Goal: Information Seeking & Learning: Learn about a topic

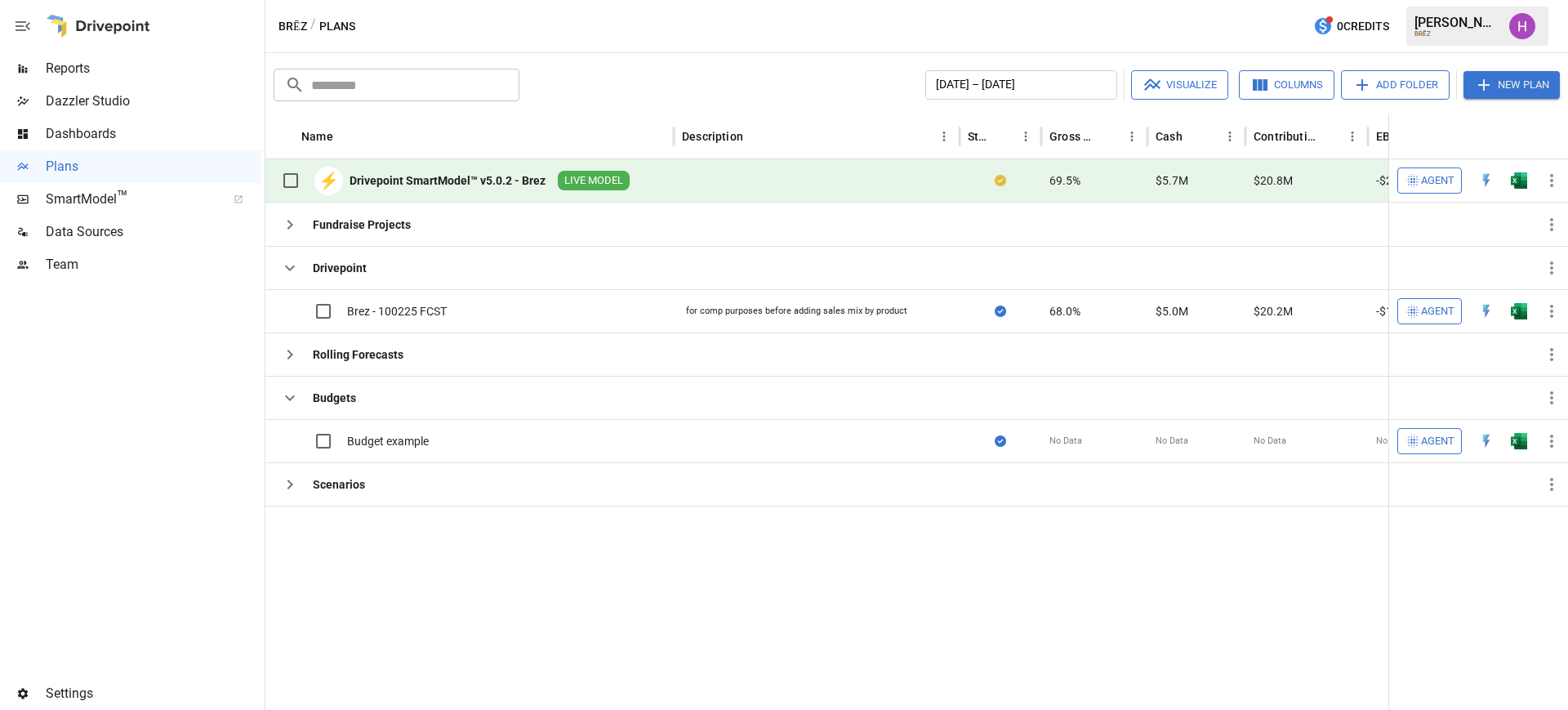
click at [66, 64] on span "Reports" at bounding box center [153, 68] width 216 height 19
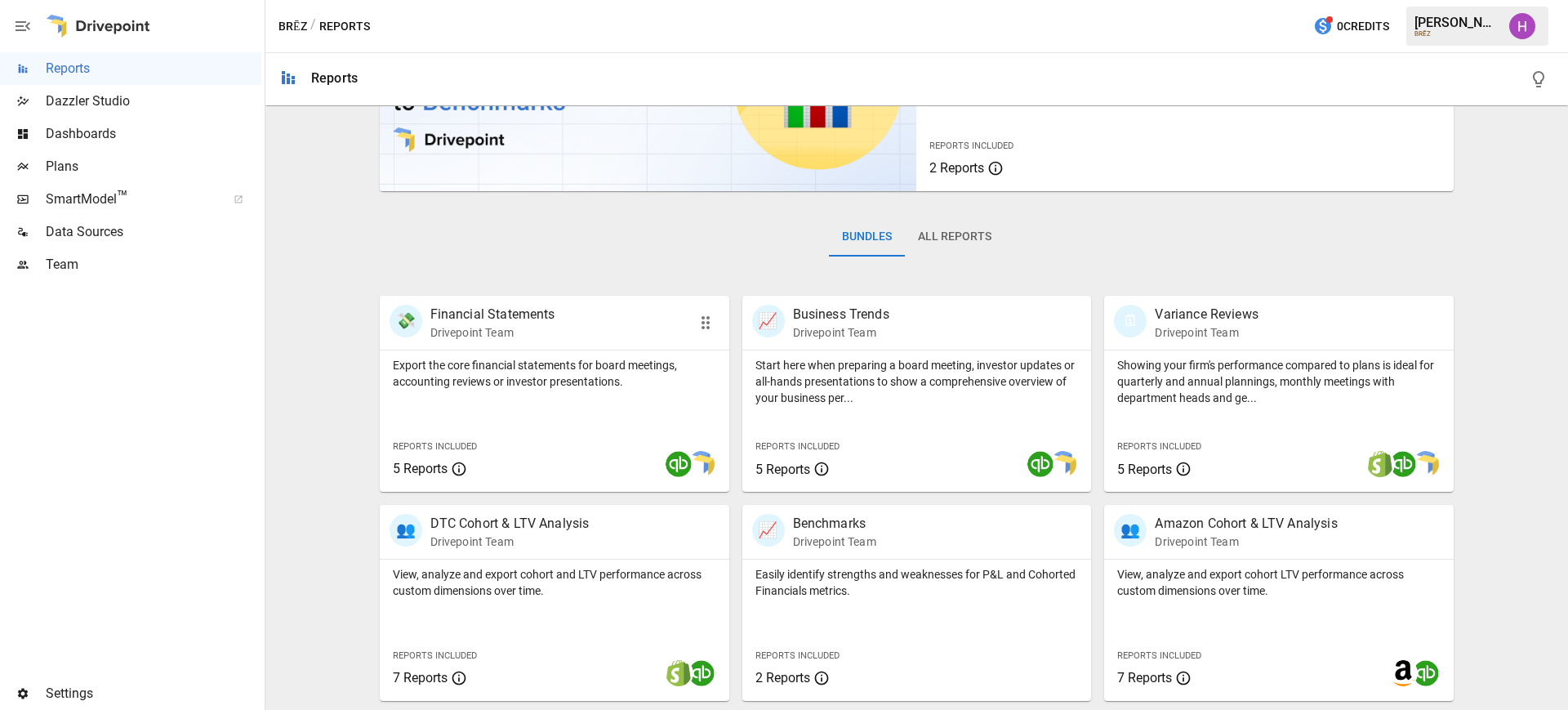
scroll to position [347, 0]
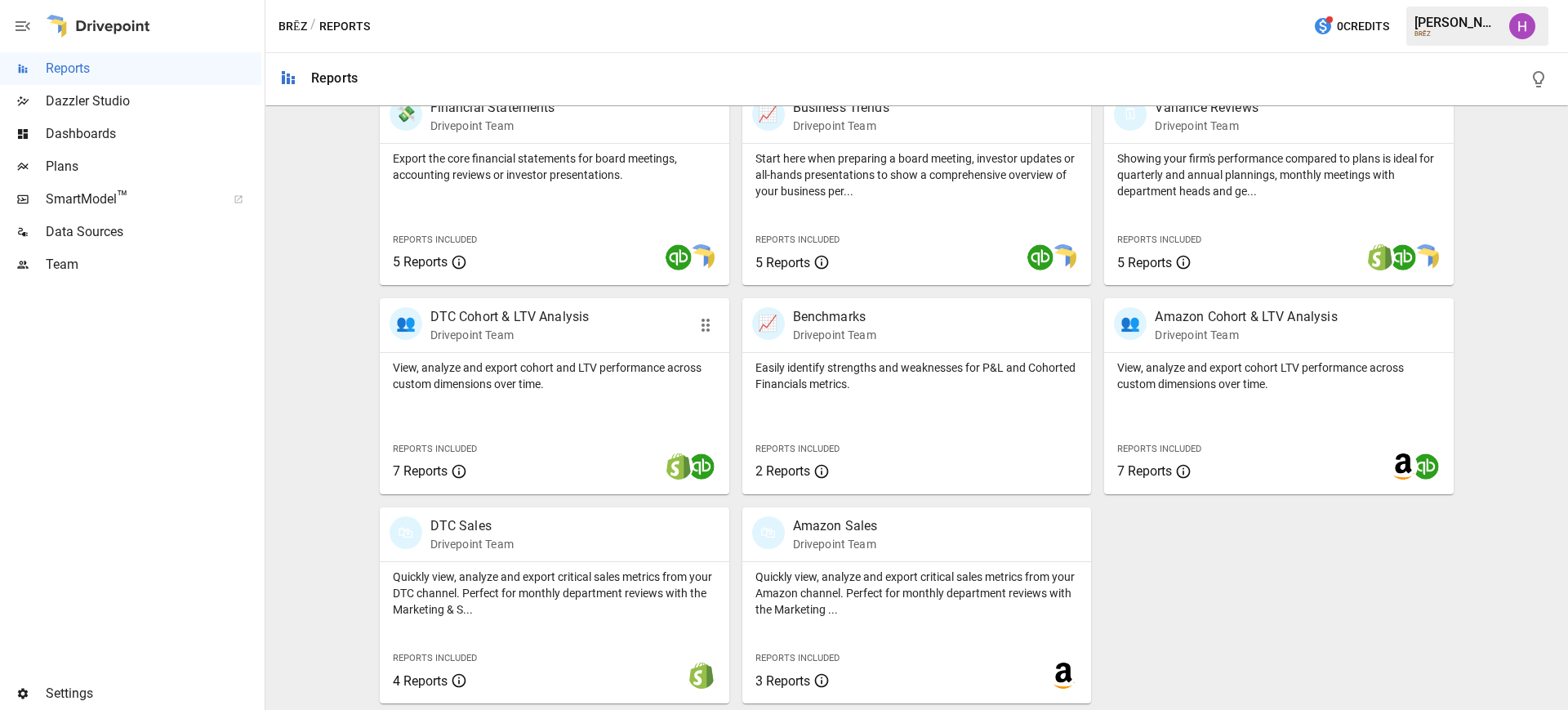
click at [495, 329] on p "Drivepoint Team" at bounding box center [510, 334] width 160 height 16
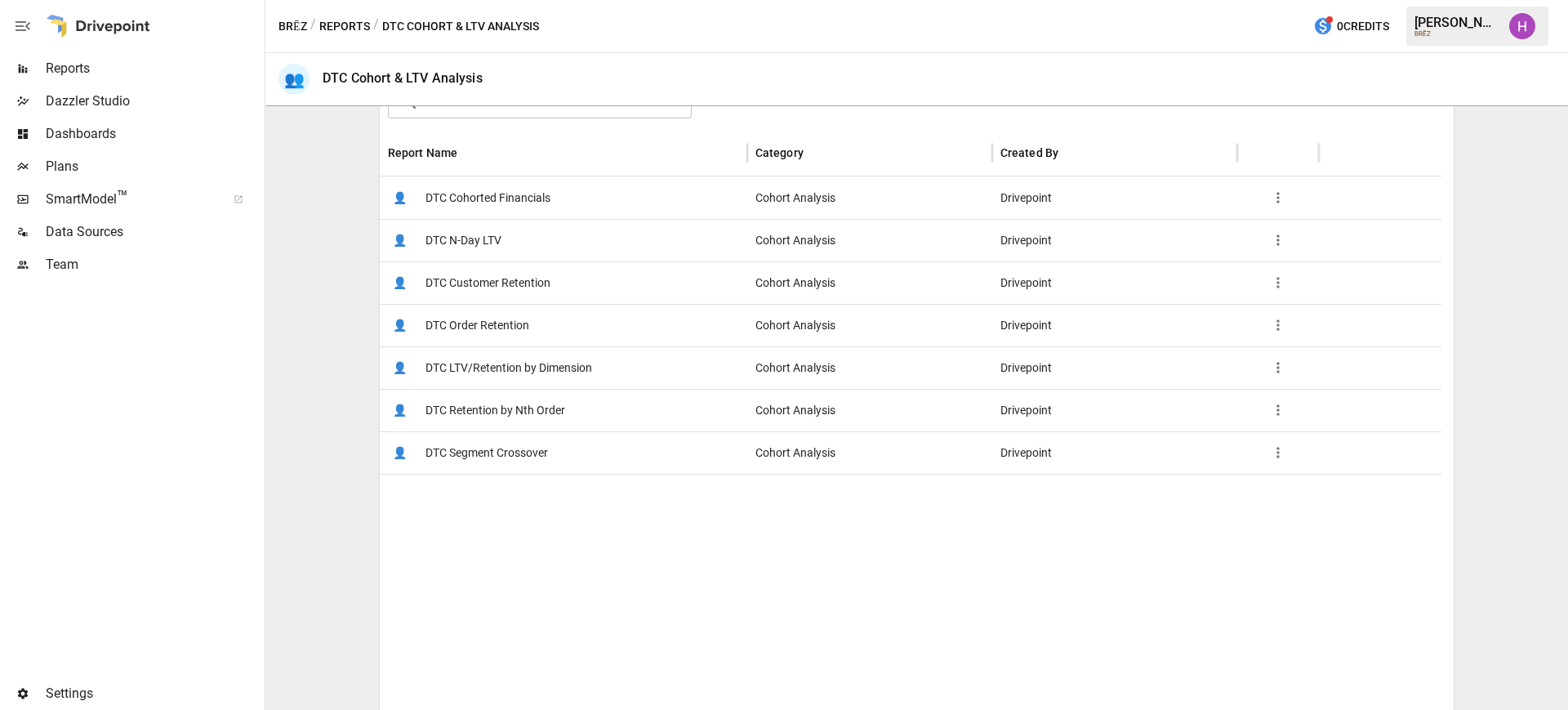
scroll to position [295, 0]
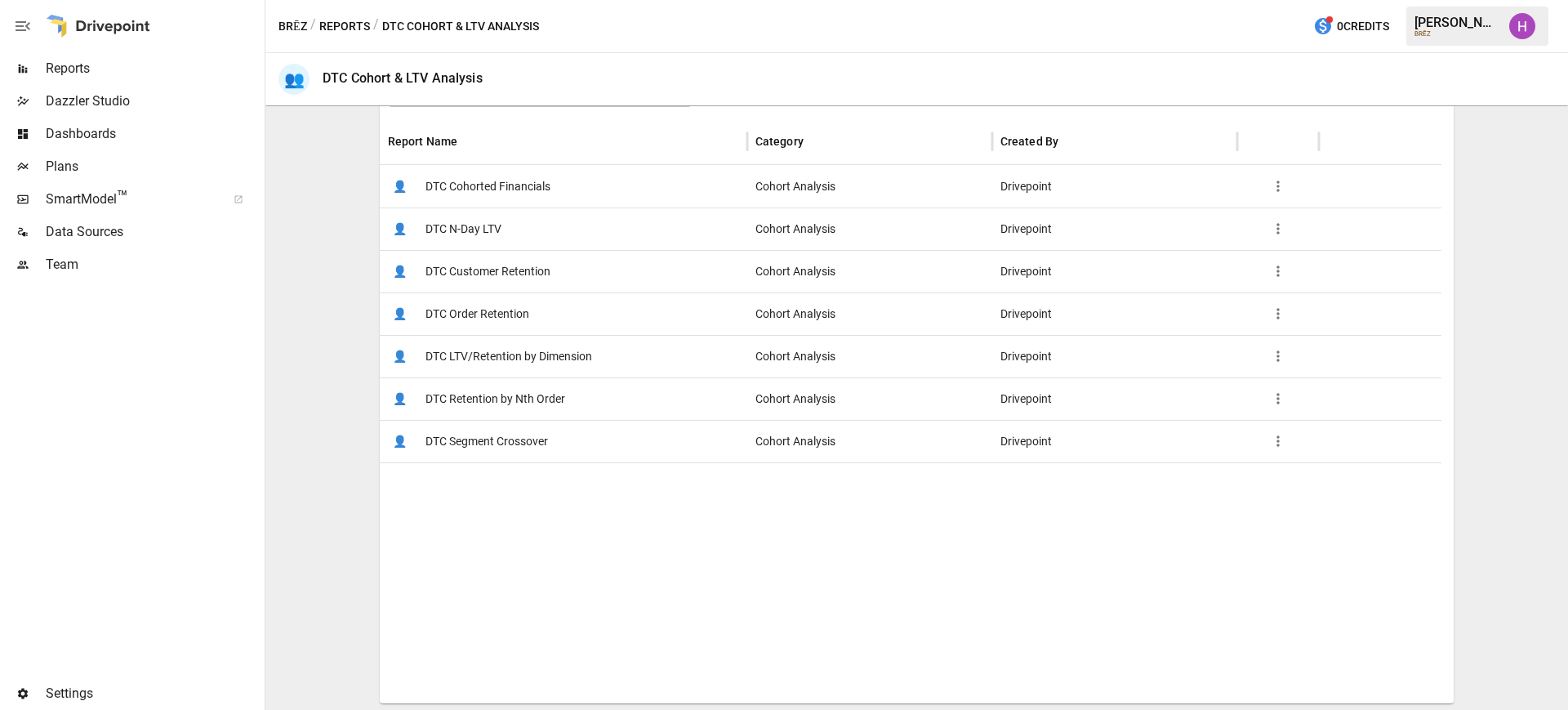
click at [486, 305] on span "DTC Order Retention" at bounding box center [476, 314] width 103 height 42
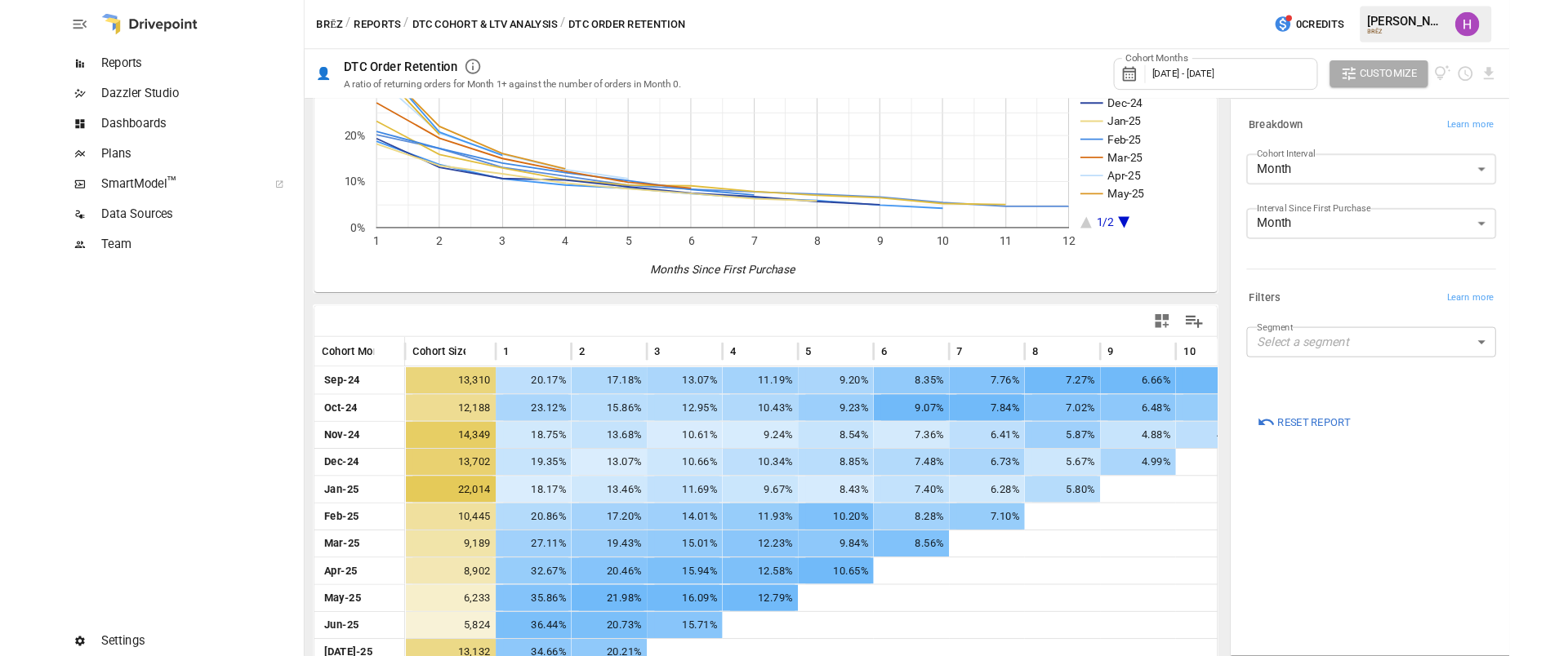
scroll to position [192, 0]
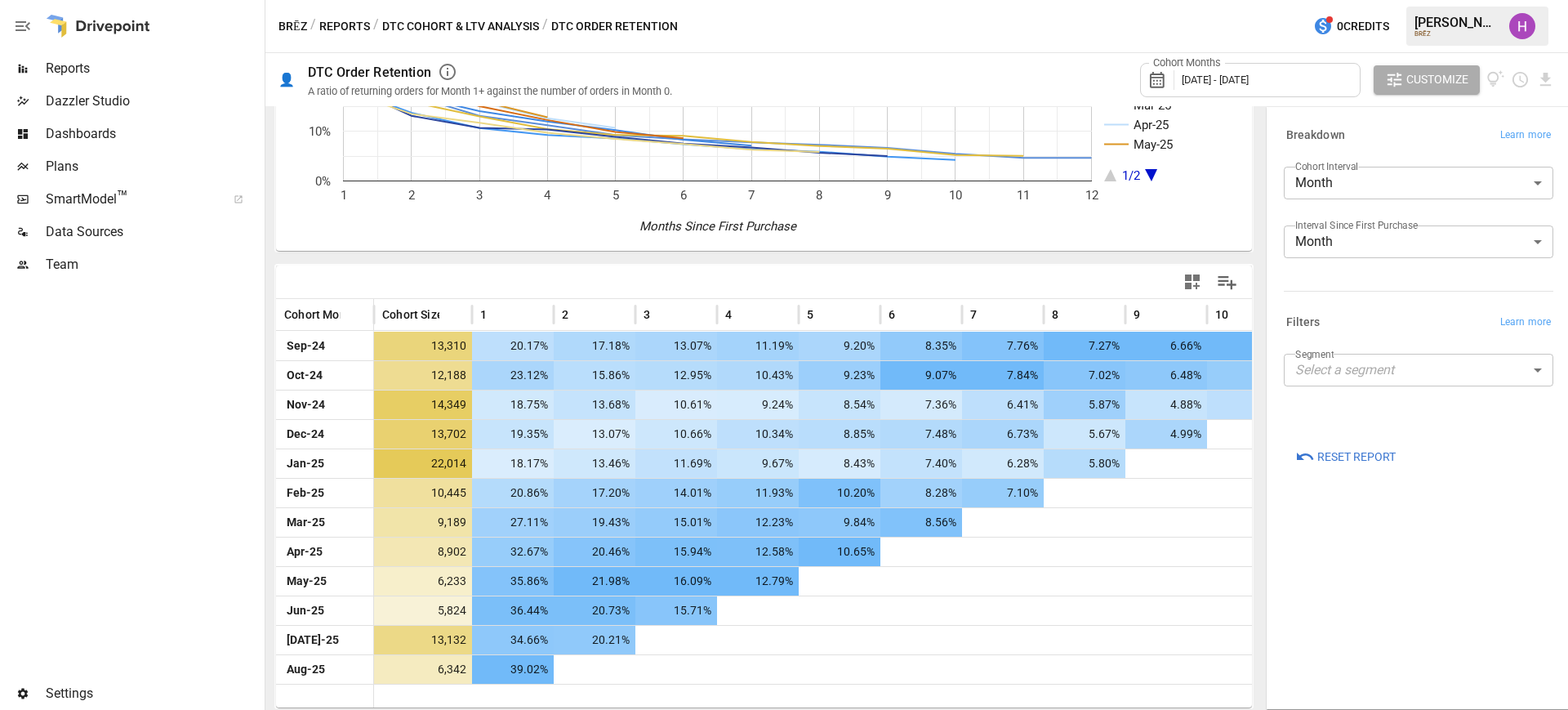
click at [1352, 576] on div "Breakdown Learn more Cohort Interval Month ***** ​ Interval Since First Purchas…" at bounding box center [1418, 408] width 296 height 594
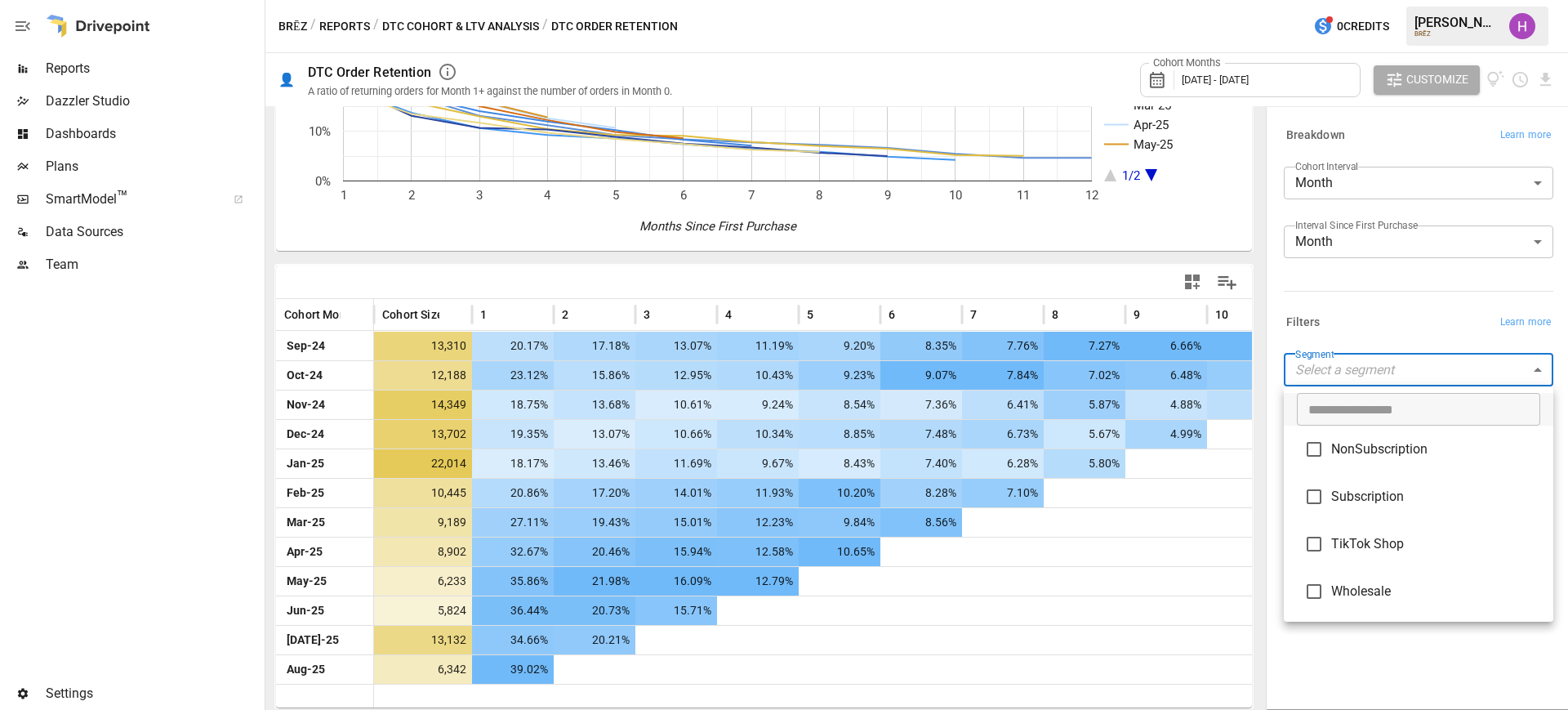
click at [1489, 0] on body "Reports Dazzler Studio Dashboards Plans SmartModel ™ Data Sources Team Settings…" at bounding box center [784, 0] width 1568 height 0
click at [1336, 281] on div at bounding box center [784, 355] width 1568 height 710
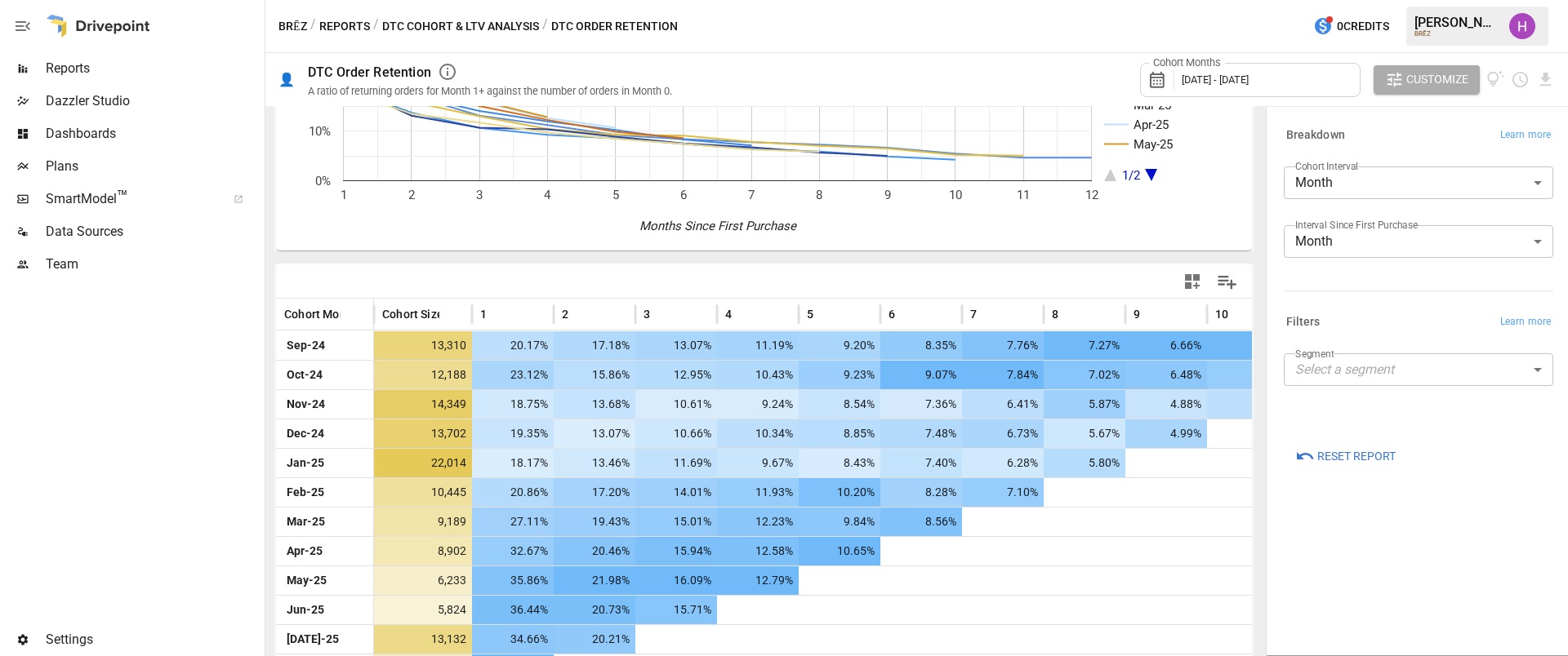
click at [213, 475] on div at bounding box center [130, 452] width 261 height 343
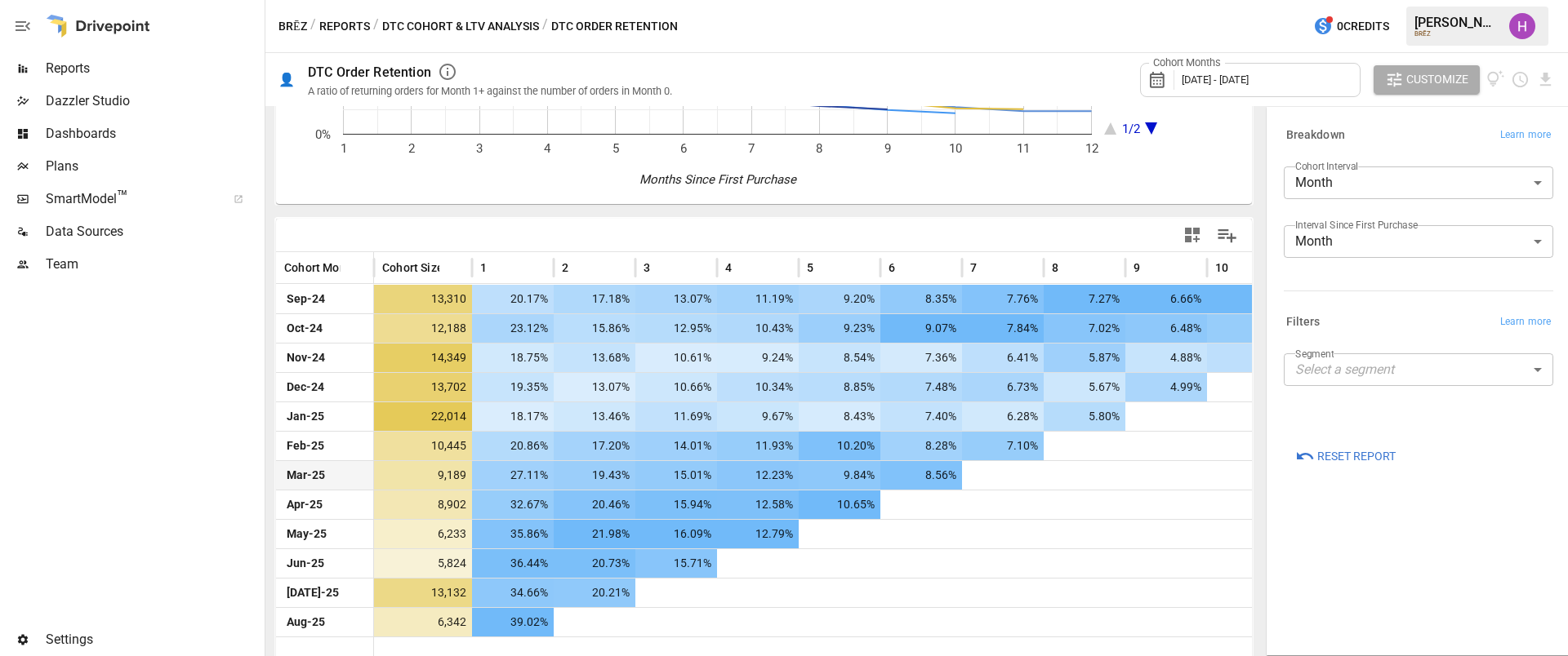
scroll to position [246, 0]
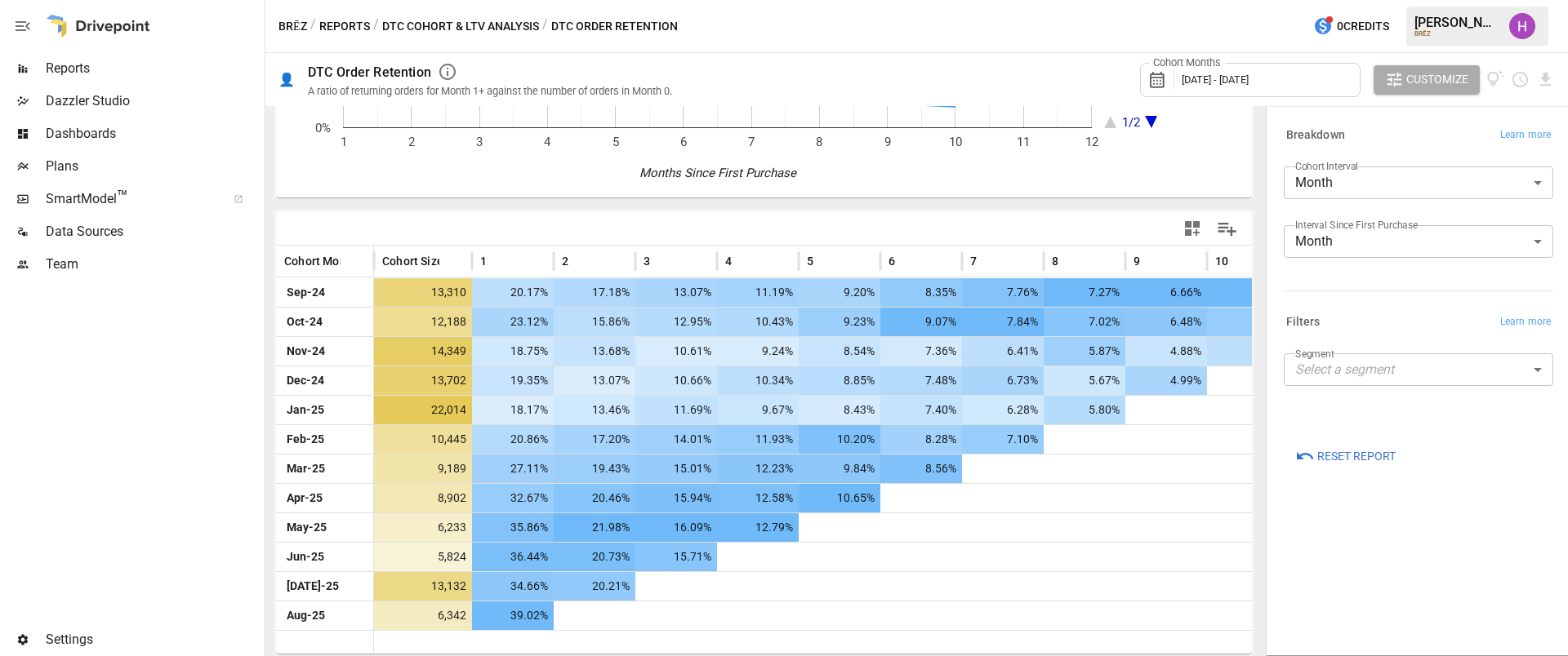
click at [1329, 0] on body "Reports Dazzler Studio Dashboards Plans SmartModel ™ Data Sources Team Settings…" at bounding box center [784, 0] width 1568 height 0
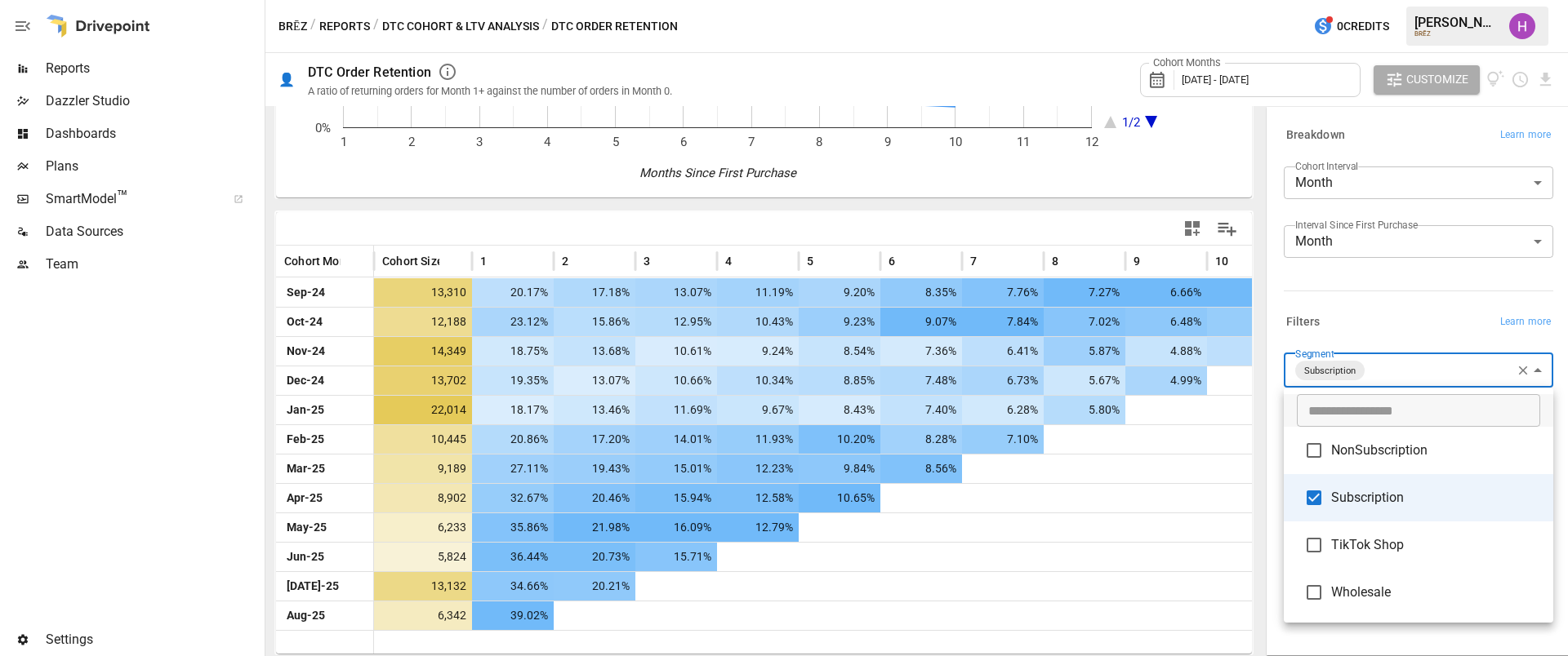
type input "**********"
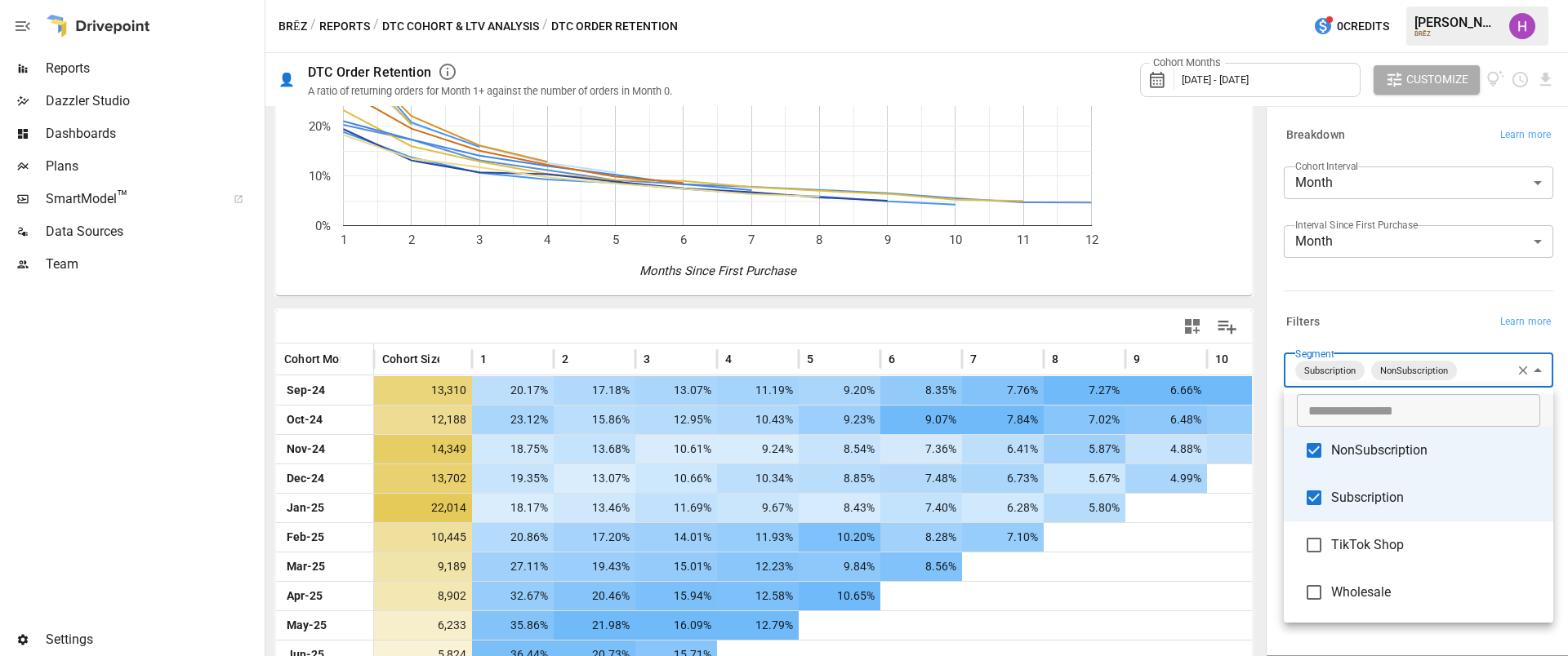
scroll to position [148, 0]
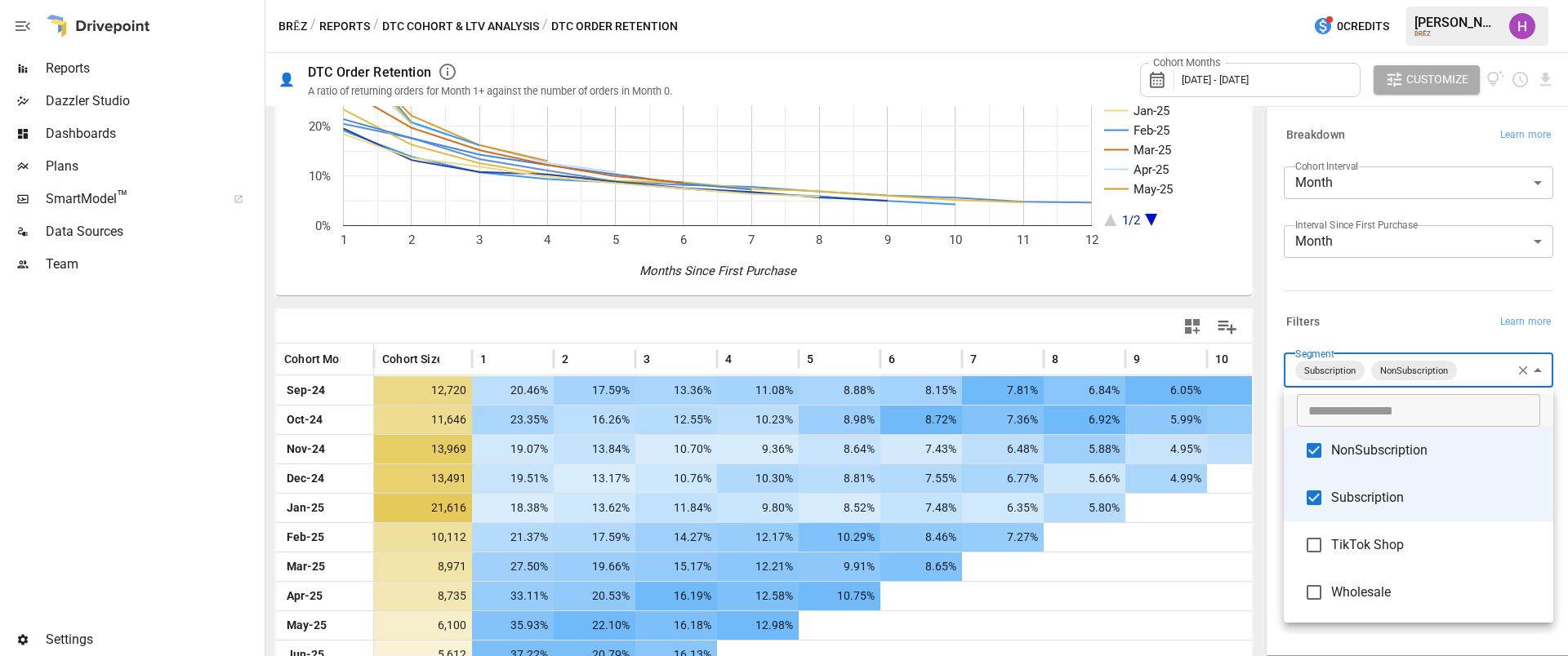
click at [1105, 18] on div at bounding box center [784, 328] width 1568 height 656
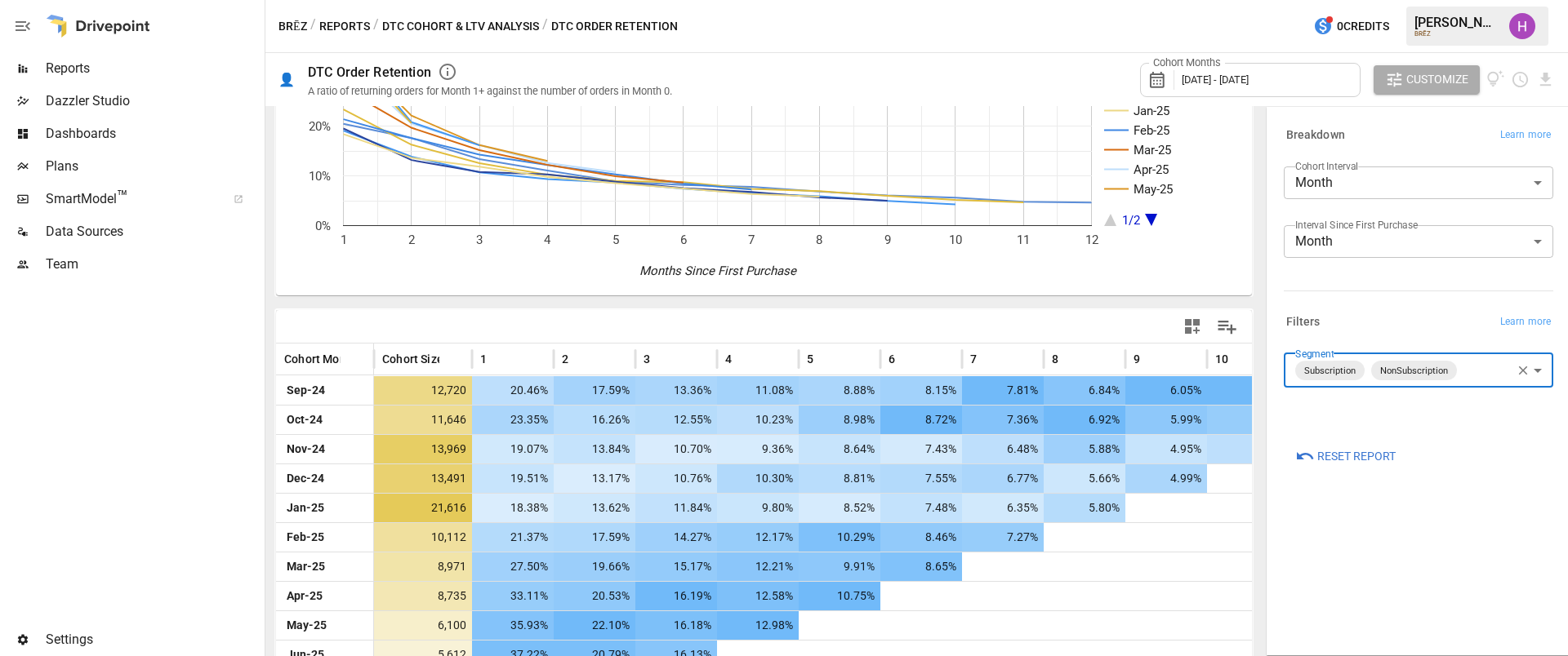
click at [1376, 599] on div "**********" at bounding box center [1418, 380] width 296 height 540
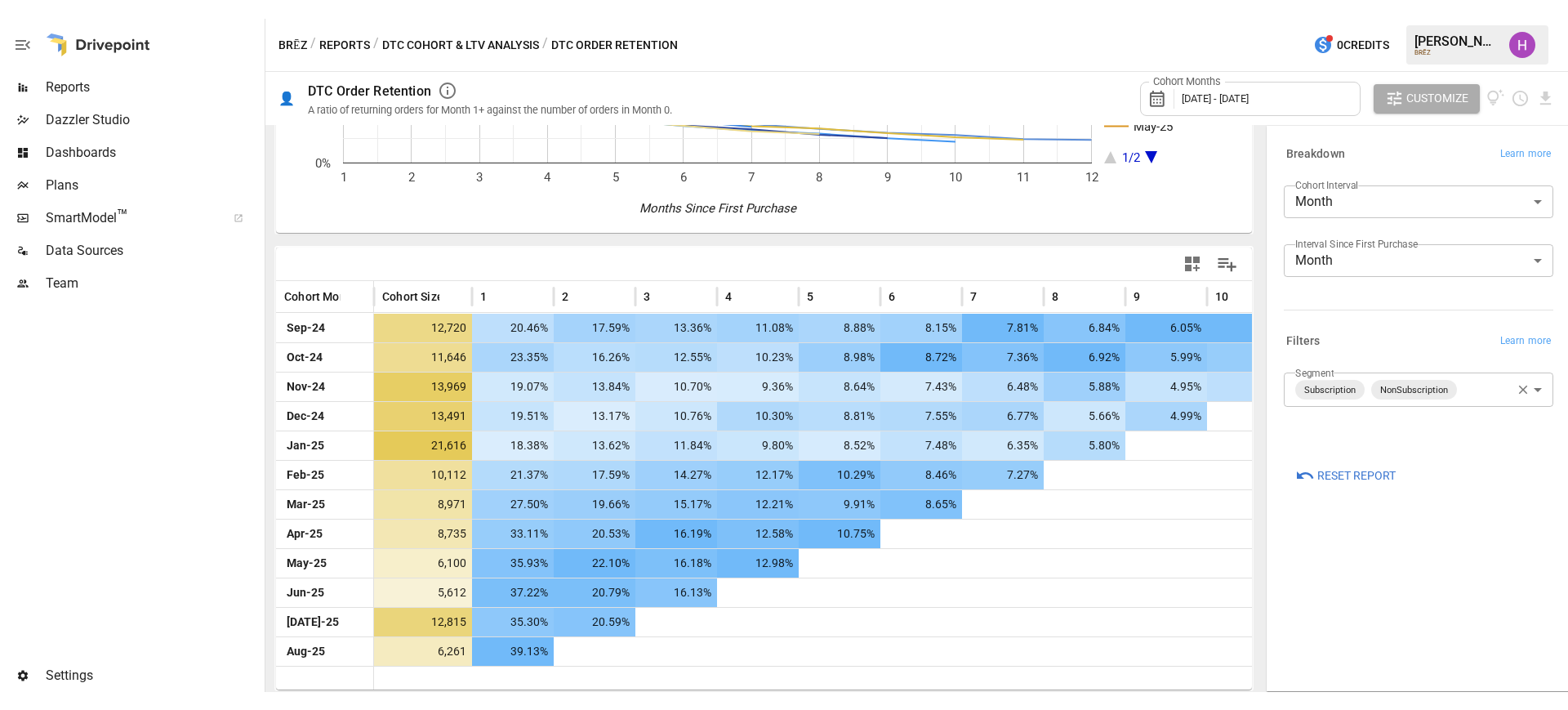
scroll to position [192, 0]
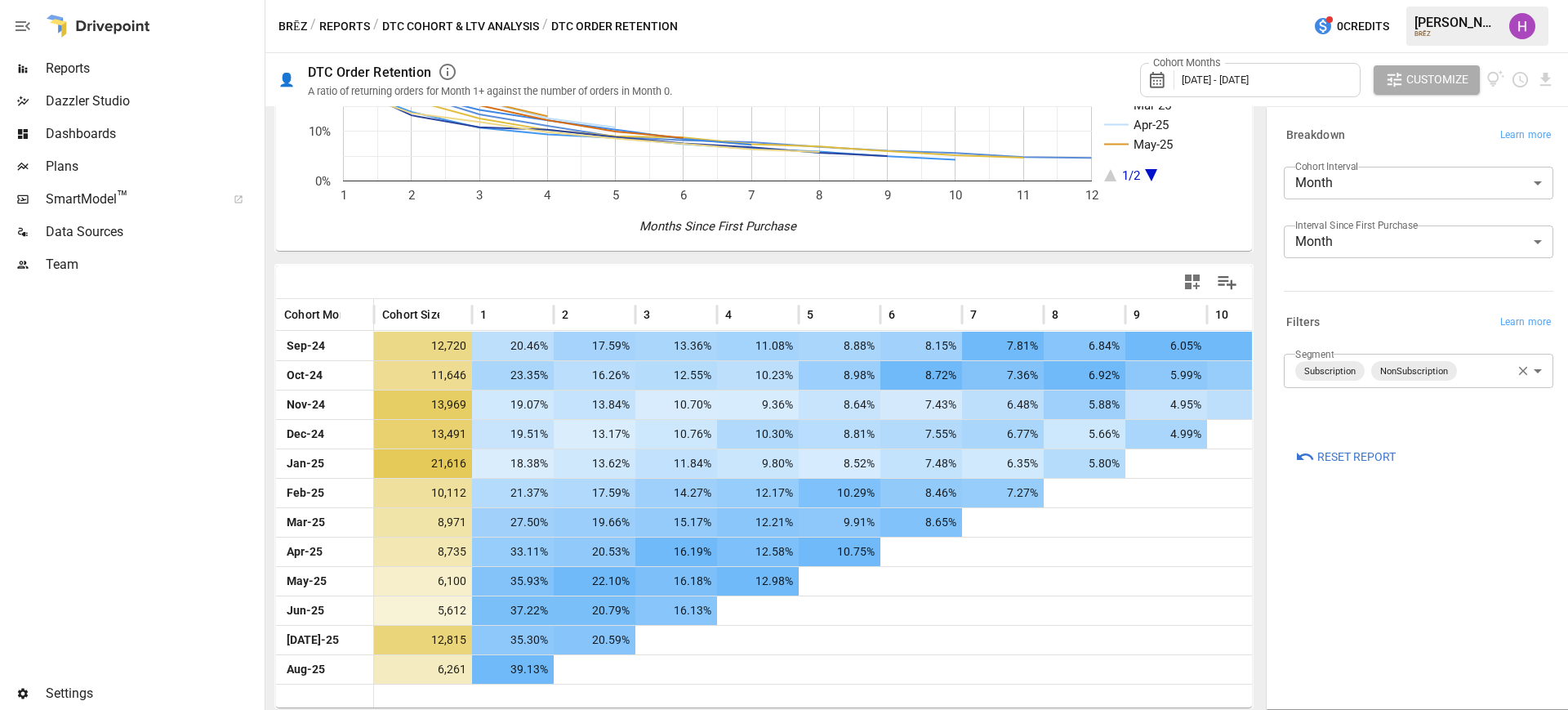
click at [67, 69] on span "Reports" at bounding box center [153, 68] width 216 height 19
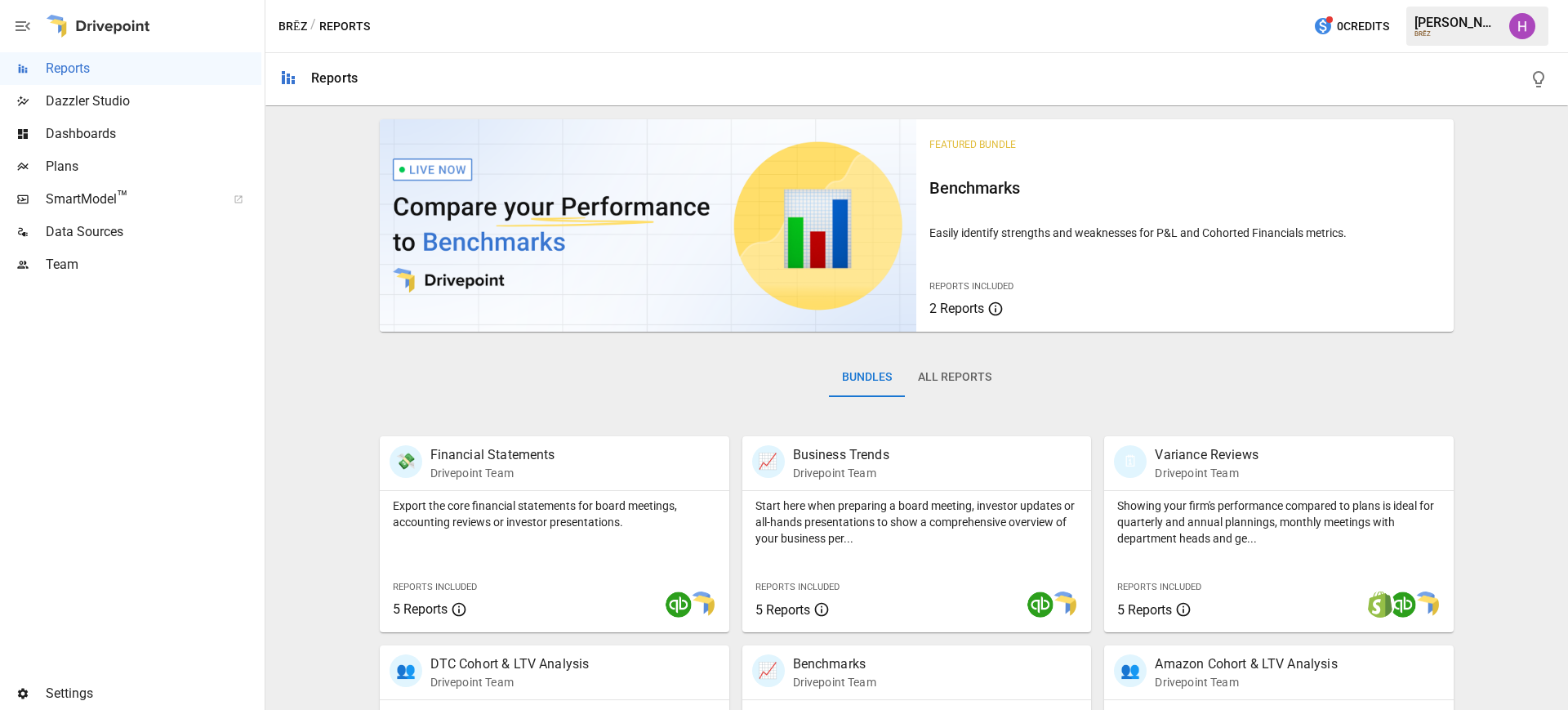
click at [957, 34] on div "BRĒZ / Reports 0 Credits [PERSON_NAME]" at bounding box center [917, 26] width 1302 height 52
click at [879, 39] on div "BRĒZ / Reports 0 Credits [PERSON_NAME]" at bounding box center [917, 26] width 1302 height 52
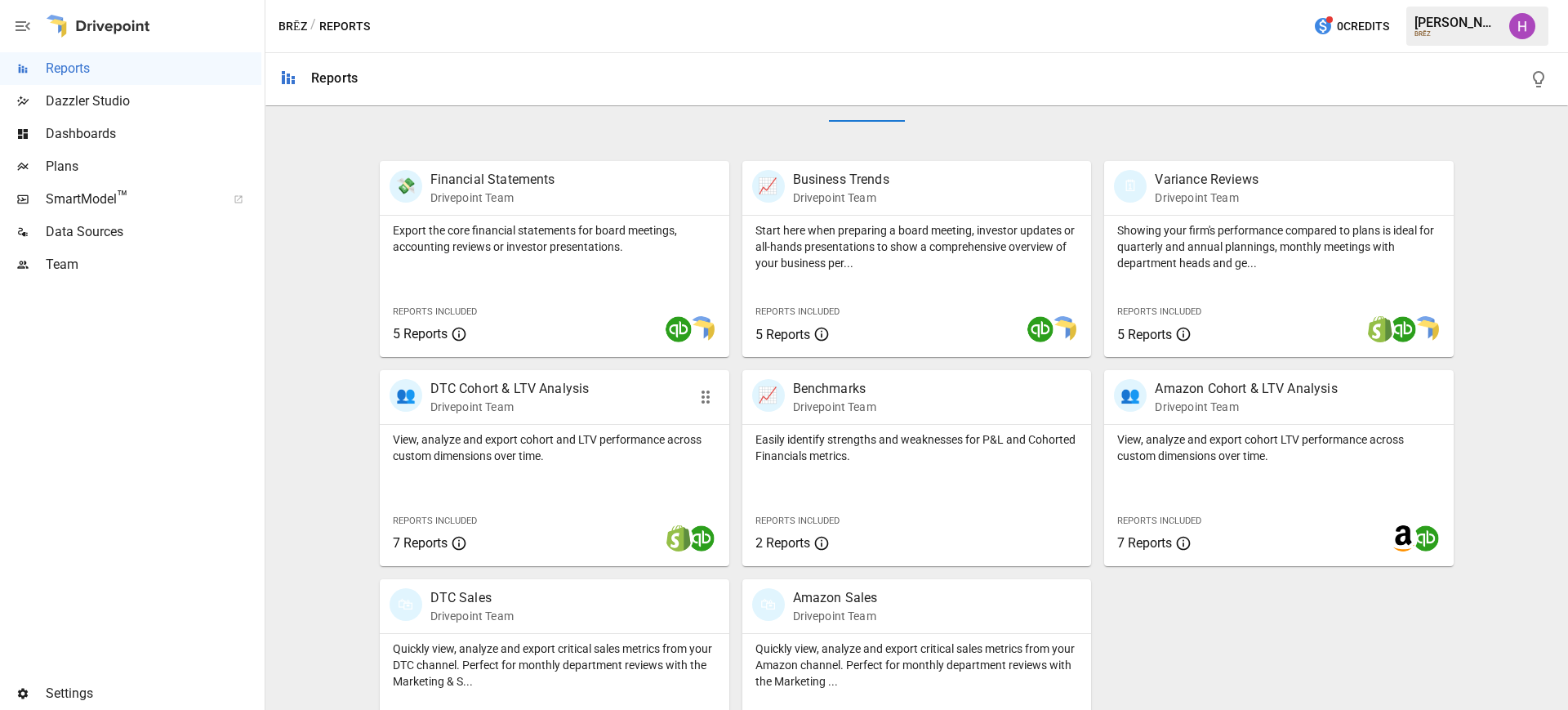
scroll to position [306, 0]
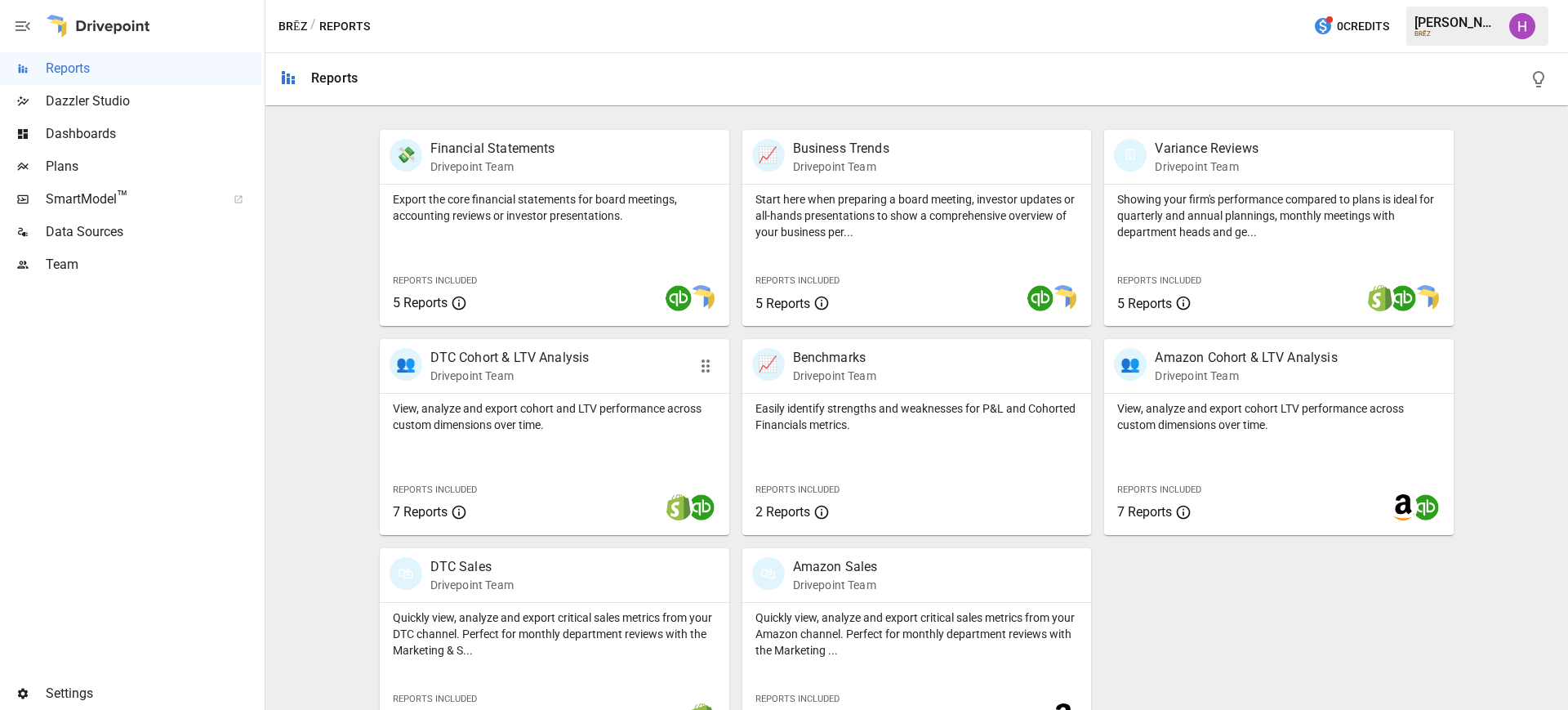
click at [581, 366] on p "DTC Cohort & LTV Analysis" at bounding box center [510, 357] width 160 height 19
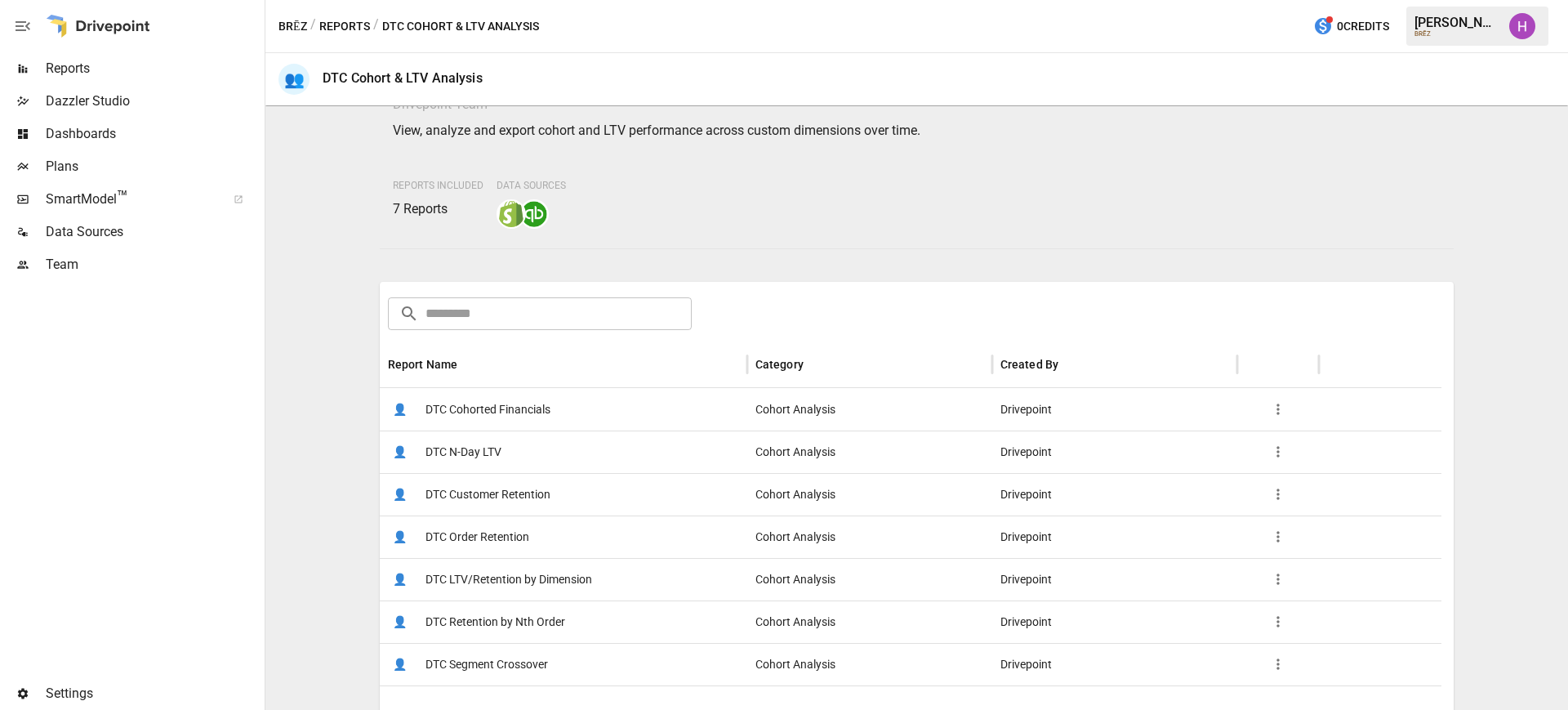
scroll to position [204, 0]
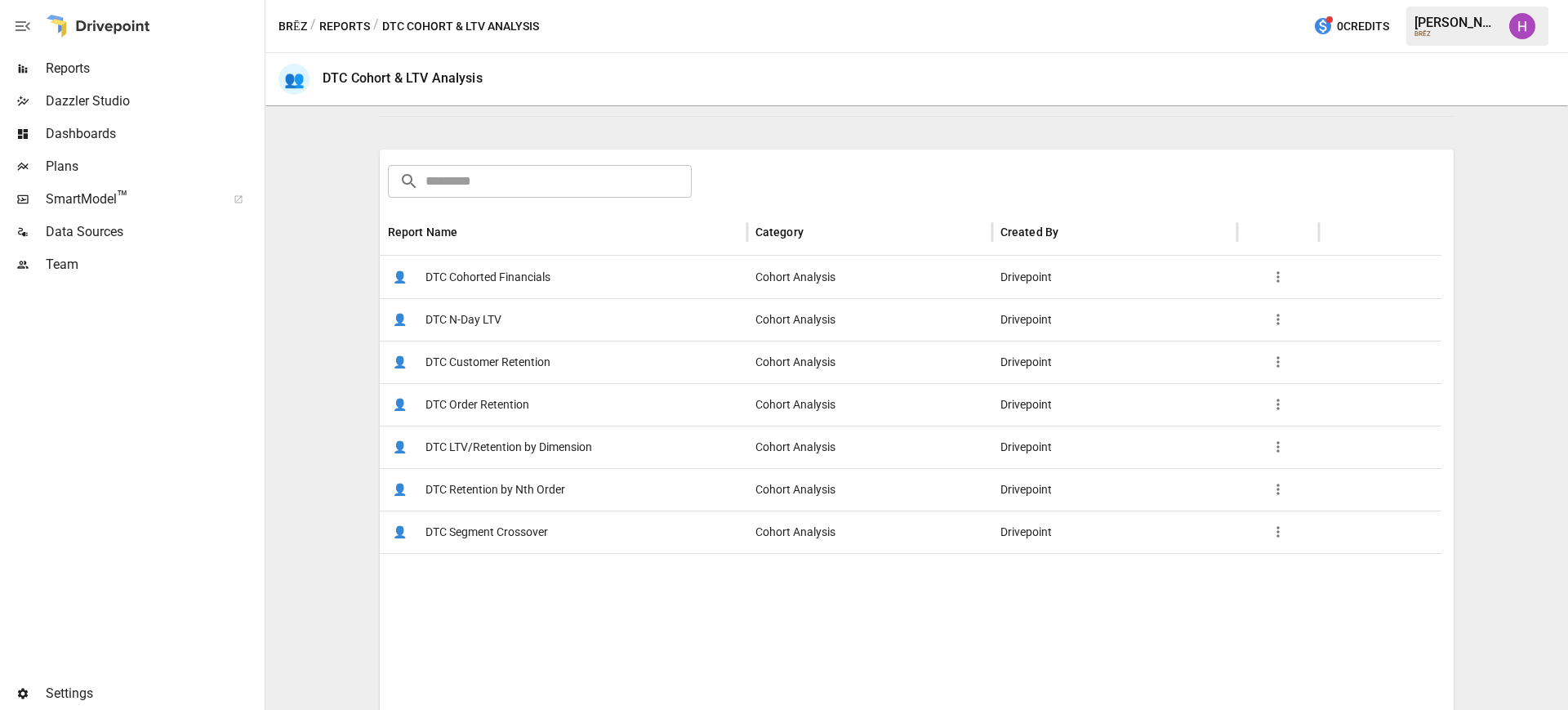
click at [555, 442] on span "DTC LTV/Retention by Dimension" at bounding box center [508, 447] width 166 height 42
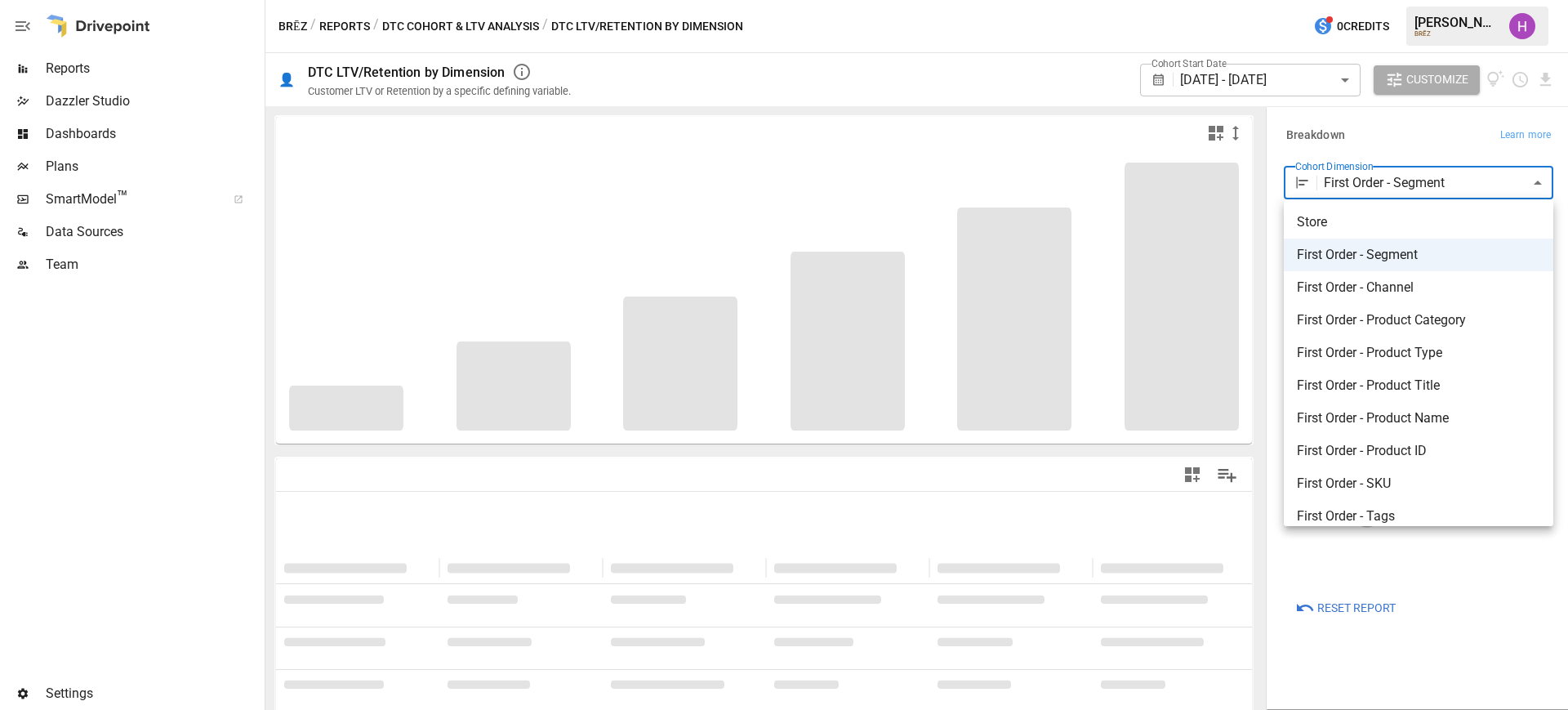
click at [1453, 0] on body "**********" at bounding box center [784, 0] width 1568 height 0
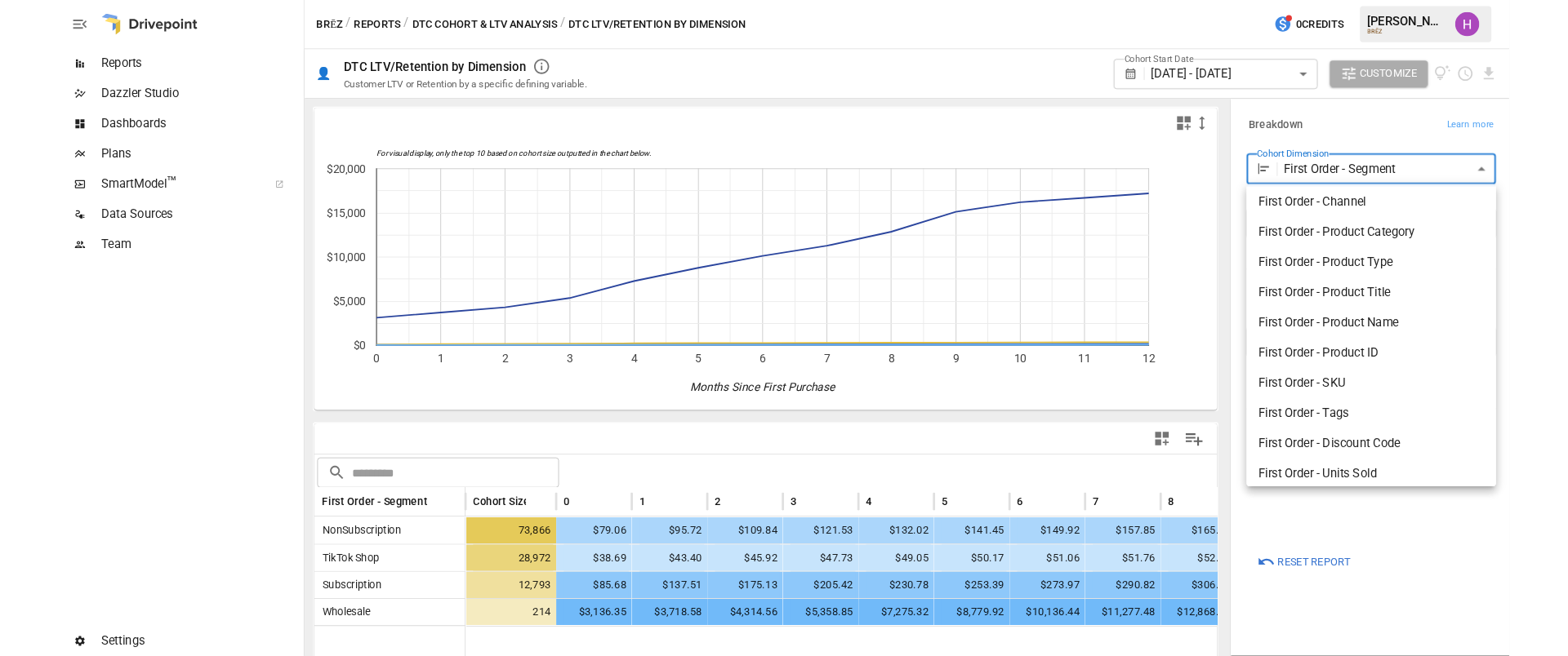
scroll to position [102, 0]
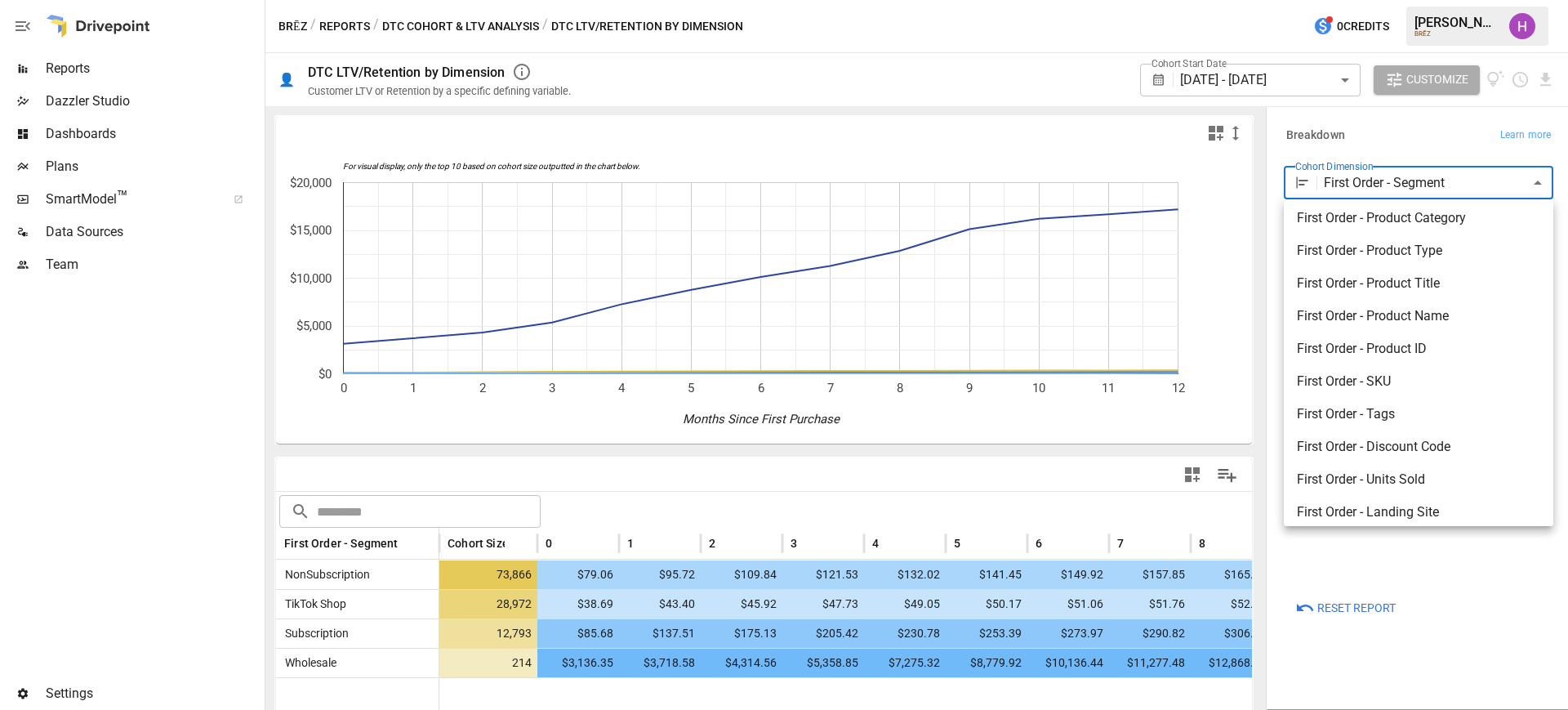
click at [1389, 418] on span "First Order - Tags" at bounding box center [1418, 413] width 244 height 19
type input "**********"
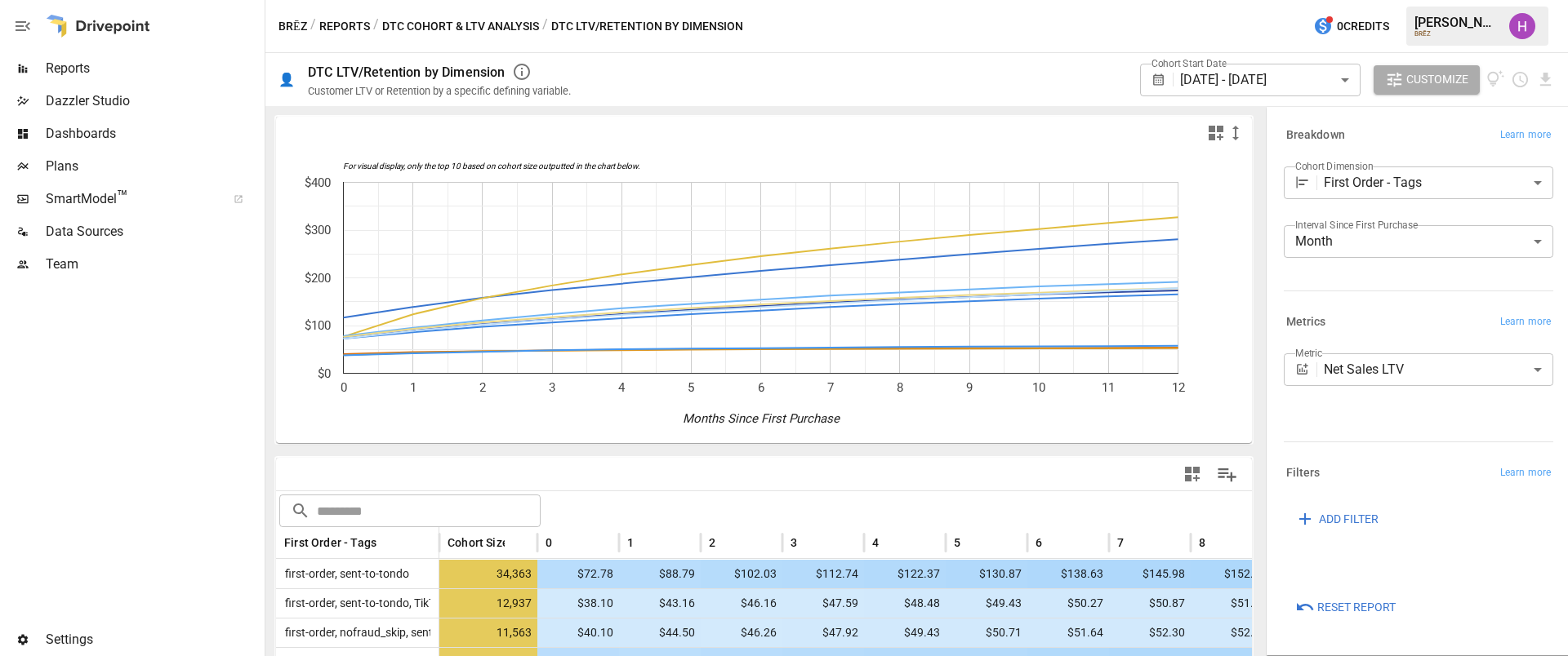
drag, startPoint x: 155, startPoint y: 399, endPoint x: 165, endPoint y: 399, distance: 10.0
click at [155, 399] on div at bounding box center [130, 452] width 261 height 343
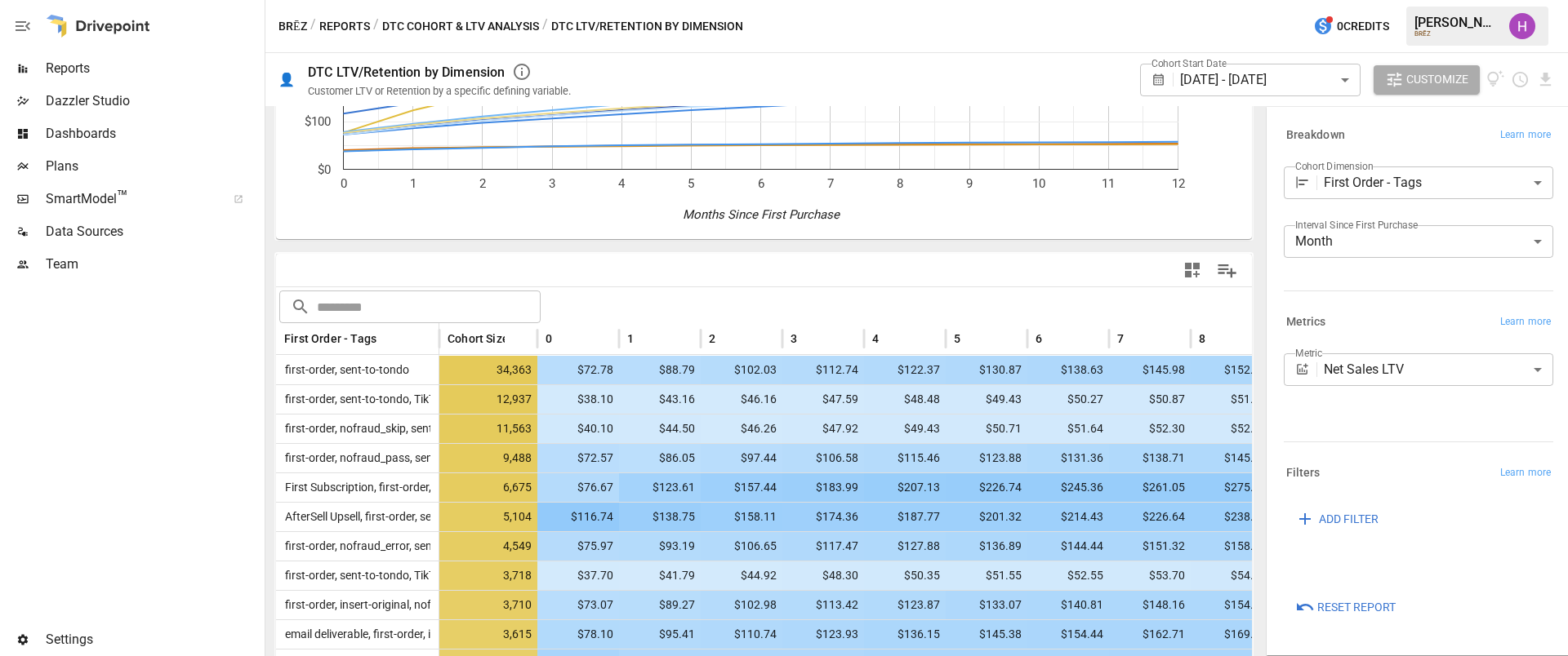
scroll to position [306, 0]
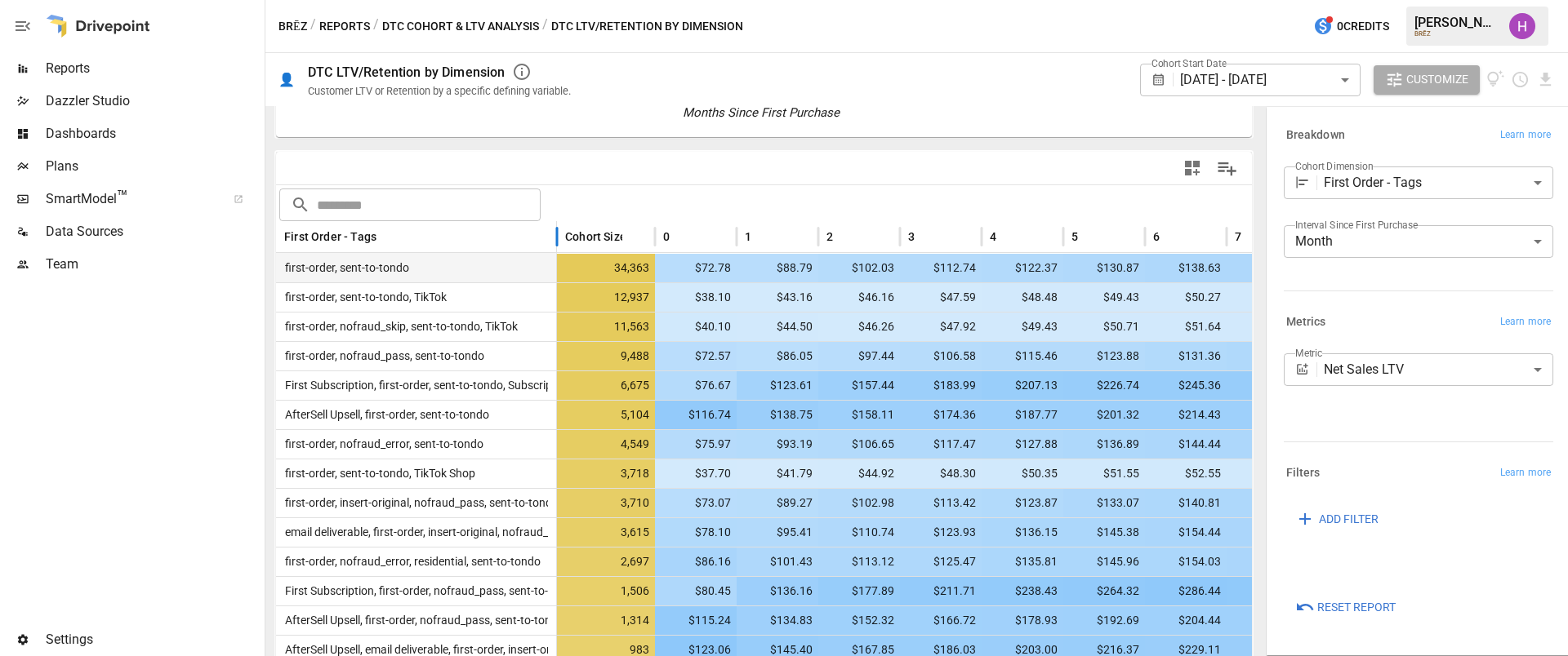
drag, startPoint x: 441, startPoint y: 236, endPoint x: 559, endPoint y: 259, distance: 120.2
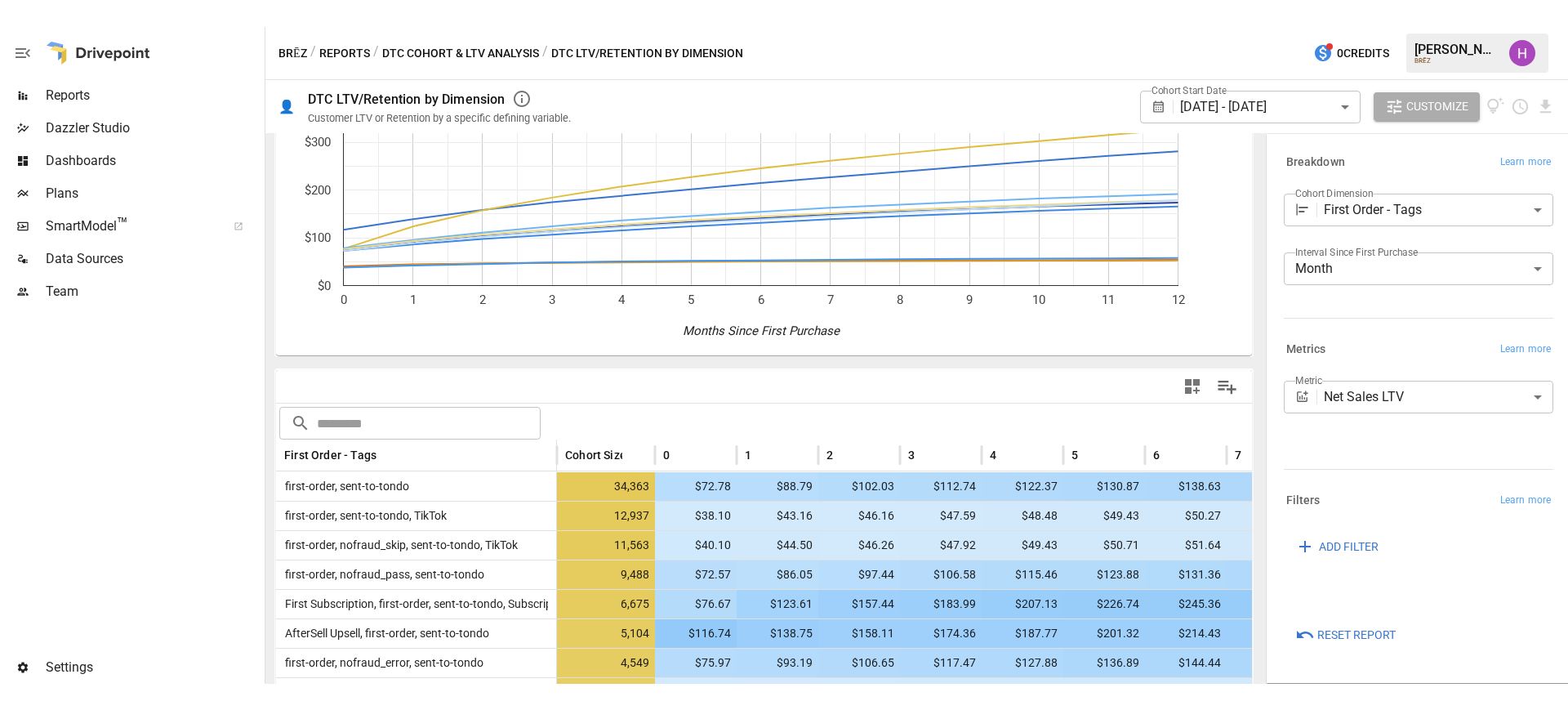
scroll to position [0, 0]
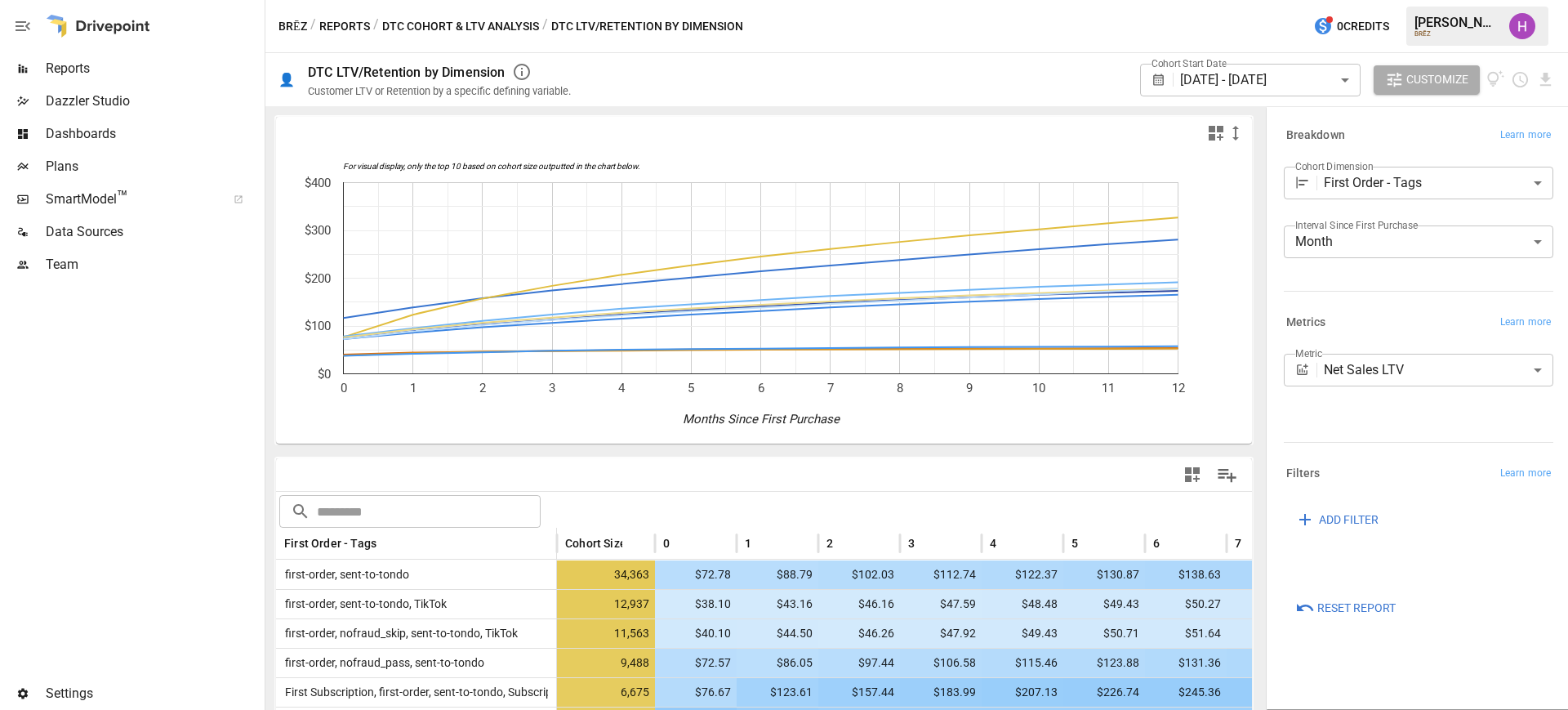
click at [218, 400] on div at bounding box center [130, 478] width 261 height 396
click at [198, 443] on div at bounding box center [130, 478] width 261 height 396
click at [802, 18] on div "BRĒZ / Reports / DTC Cohort & LTV Analysis / DTC LTV/Retention by Dimension 0 C…" at bounding box center [917, 26] width 1302 height 52
click at [102, 197] on span "SmartModel ™" at bounding box center [130, 198] width 170 height 19
